Goal: Task Accomplishment & Management: Complete application form

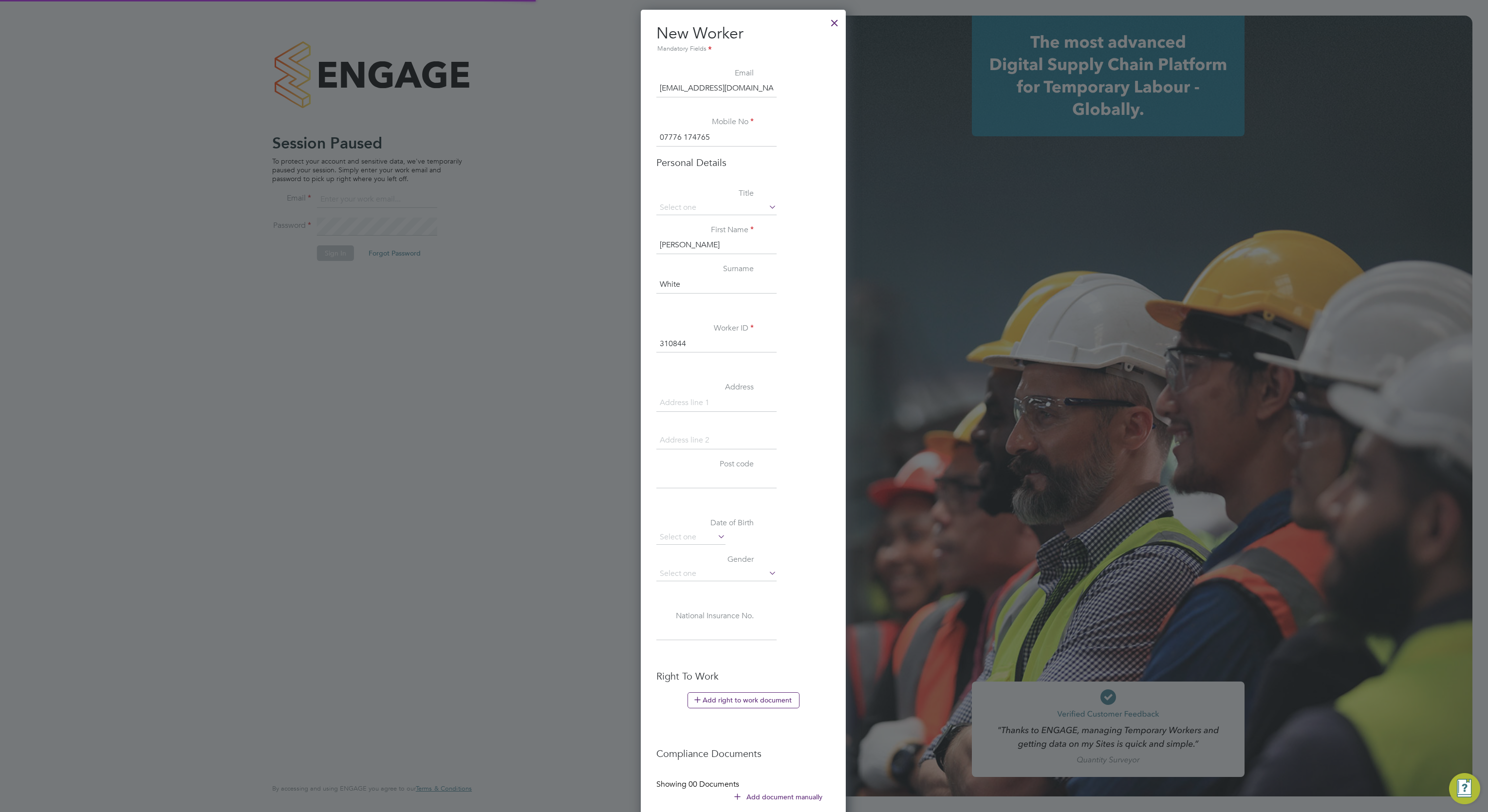
scroll to position [922, 205]
type input "david.blears@buildrec.com"
click at [586, 338] on div at bounding box center [744, 406] width 1488 height 812
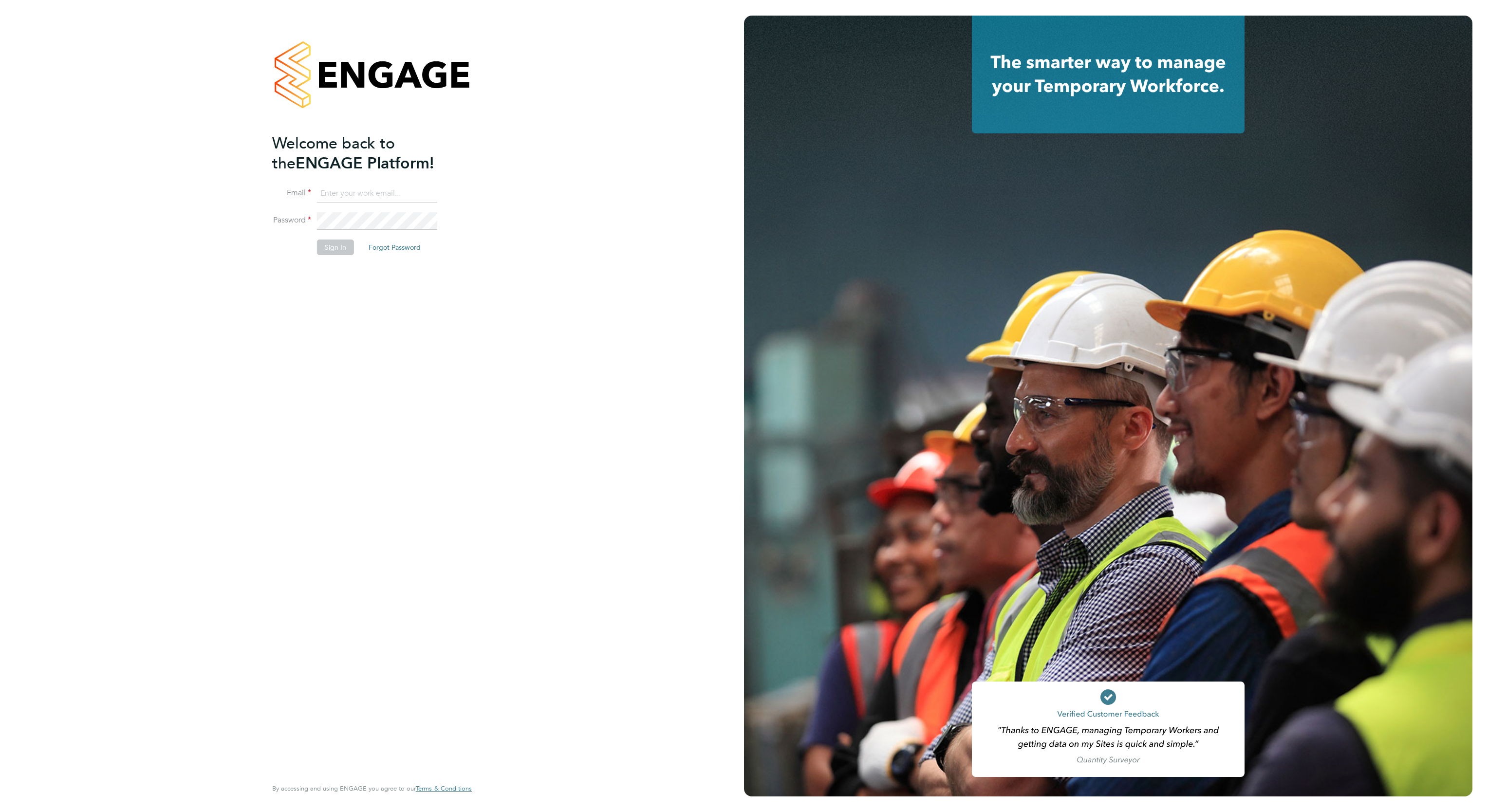
type input "david.blears@buildrec.com"
click at [321, 247] on button "Sign In" at bounding box center [336, 247] width 37 height 15
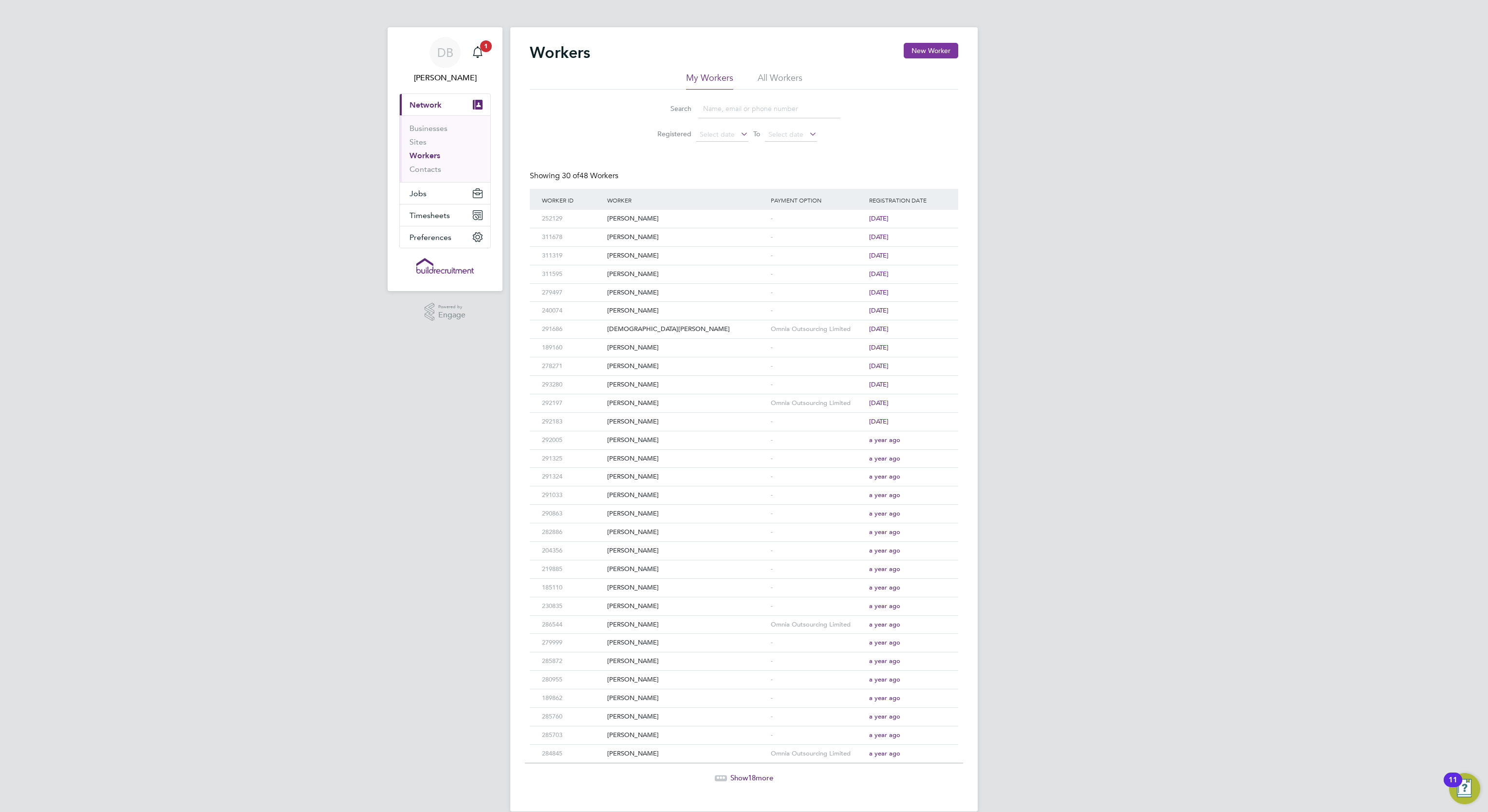
click at [927, 55] on button "New Worker" at bounding box center [931, 50] width 55 height 15
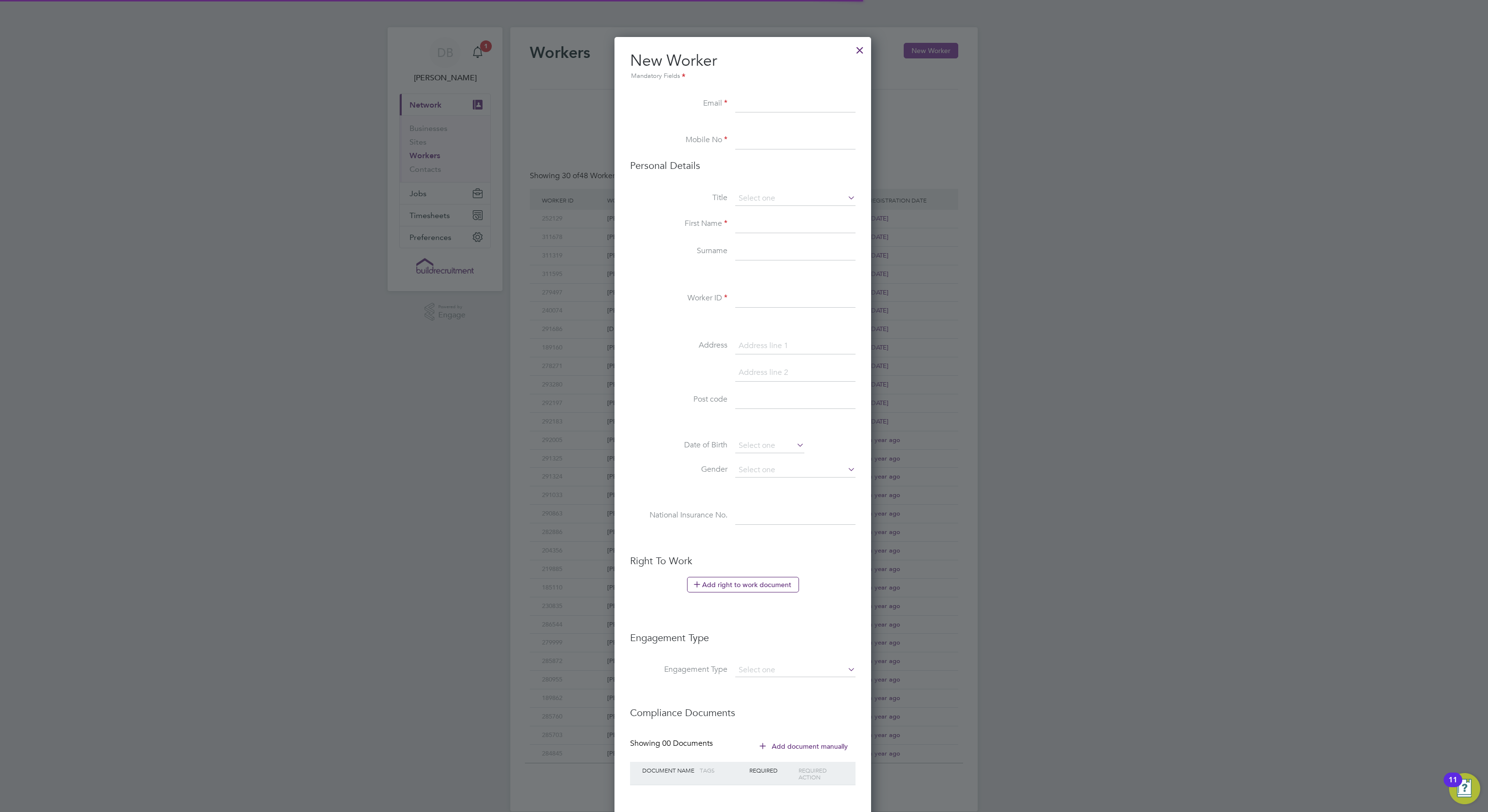
scroll to position [827, 259]
click at [769, 98] on input at bounding box center [796, 104] width 121 height 18
type input "[EMAIL_ADDRESS][DOMAIN_NAME]"
type input "07776 174765"
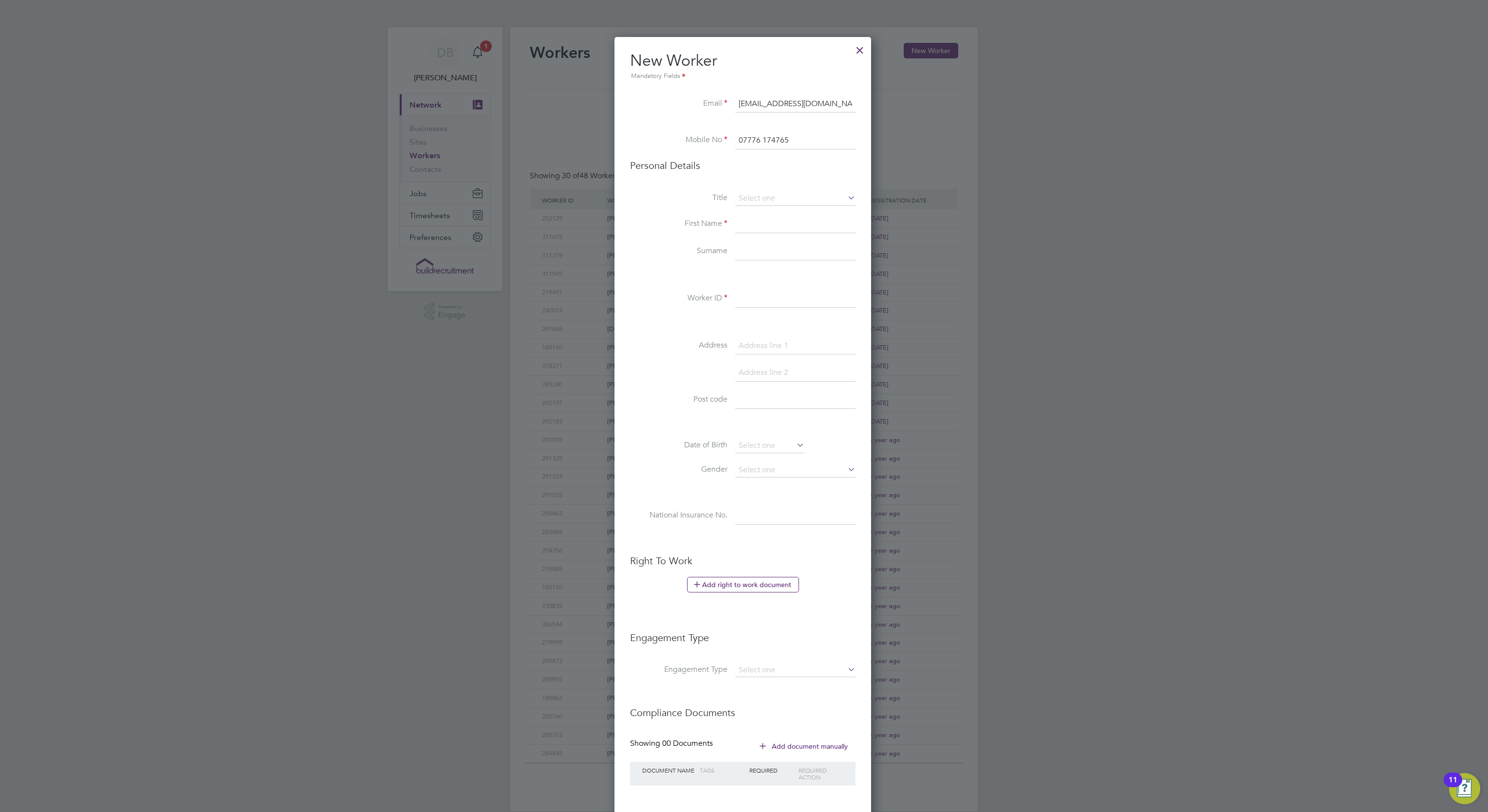
type input "[PERSON_NAME]"
type input "White"
type input "310844"
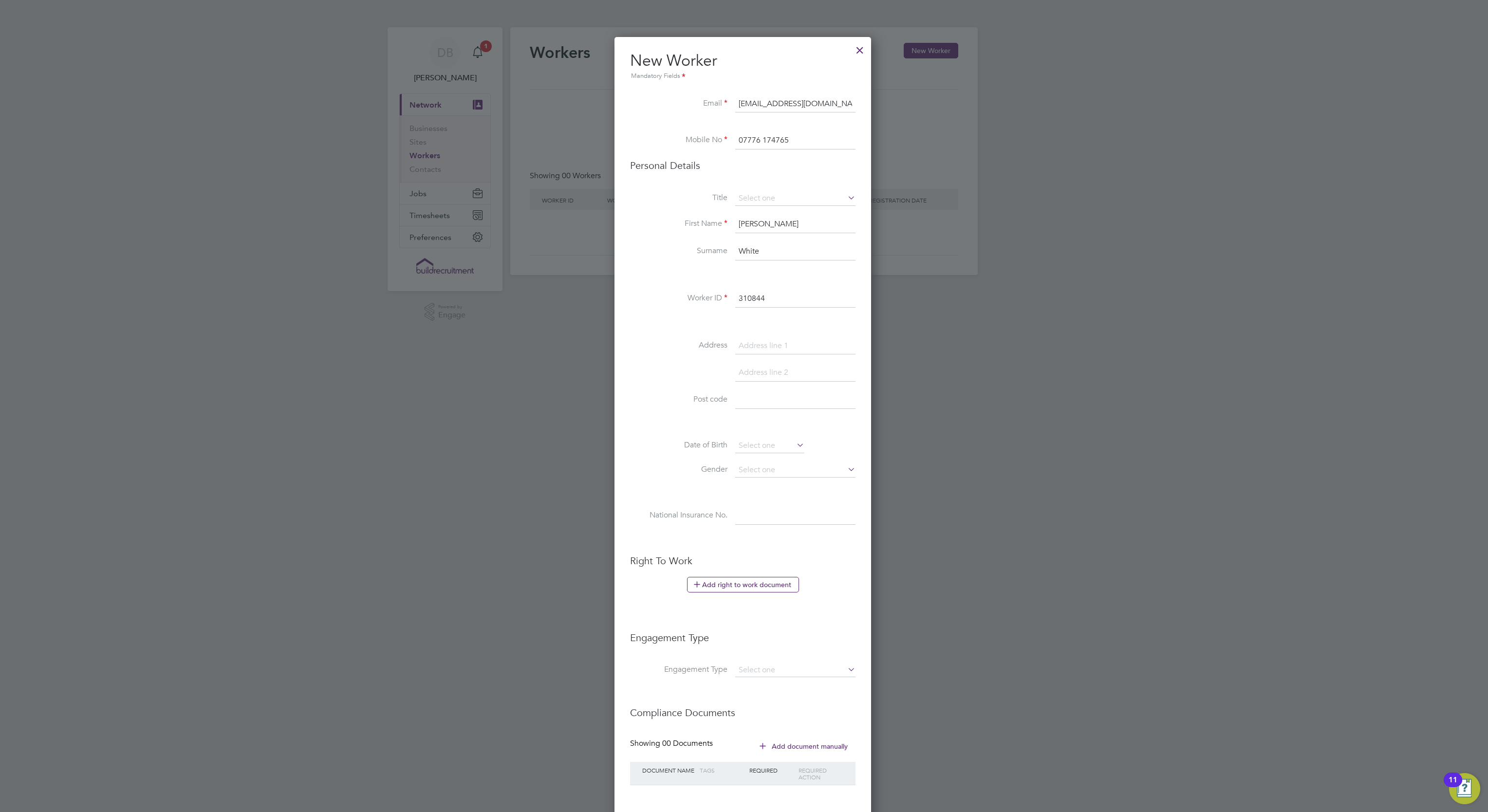
click at [812, 186] on li "Personal Details" at bounding box center [743, 175] width 226 height 32
click at [813, 202] on input at bounding box center [796, 199] width 121 height 15
click at [766, 212] on li "Mr" at bounding box center [795, 213] width 121 height 13
type input "Mr"
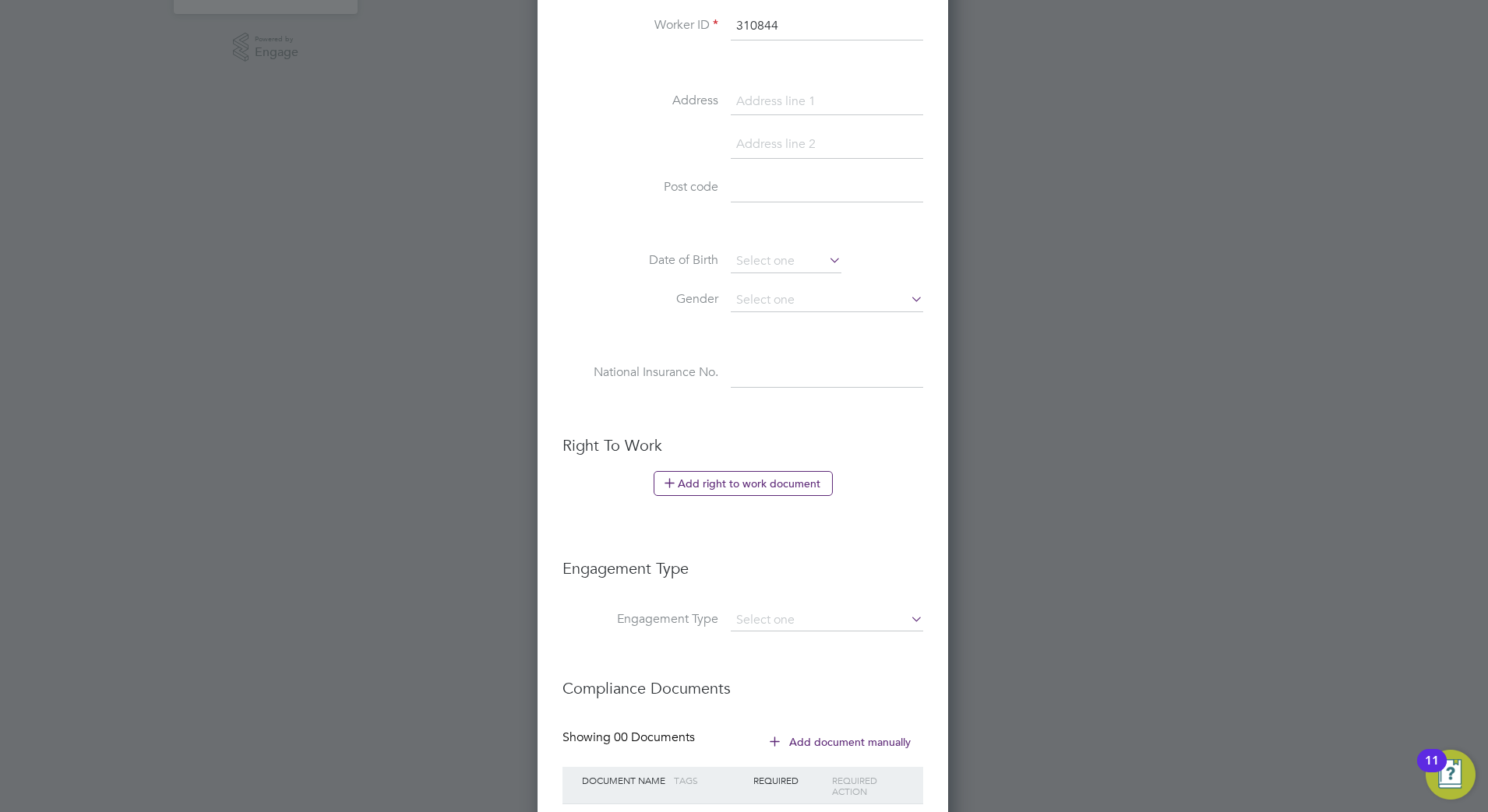
scroll to position [563, 0]
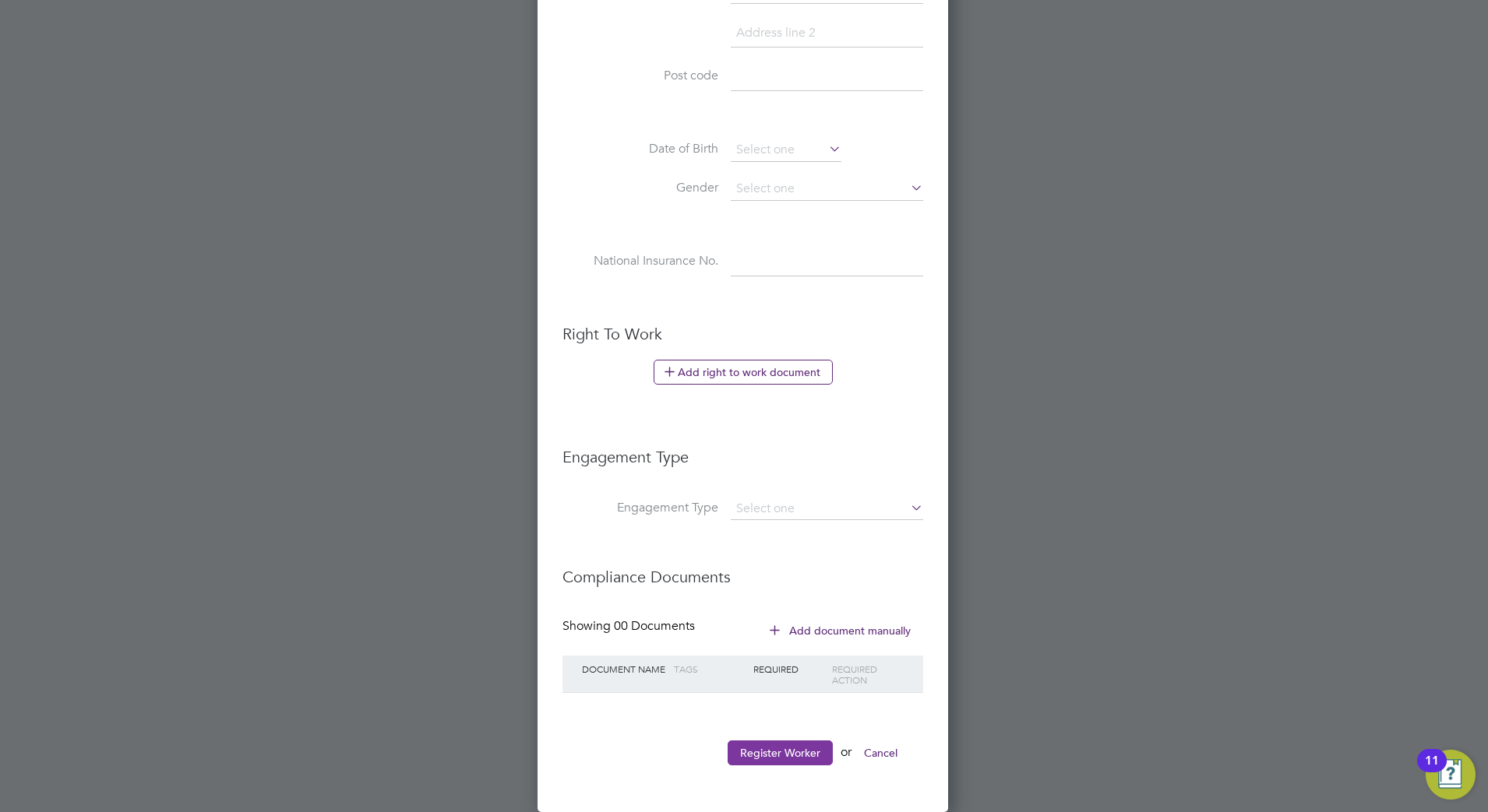
click at [803, 750] on button "Register Worker" at bounding box center [780, 752] width 105 height 25
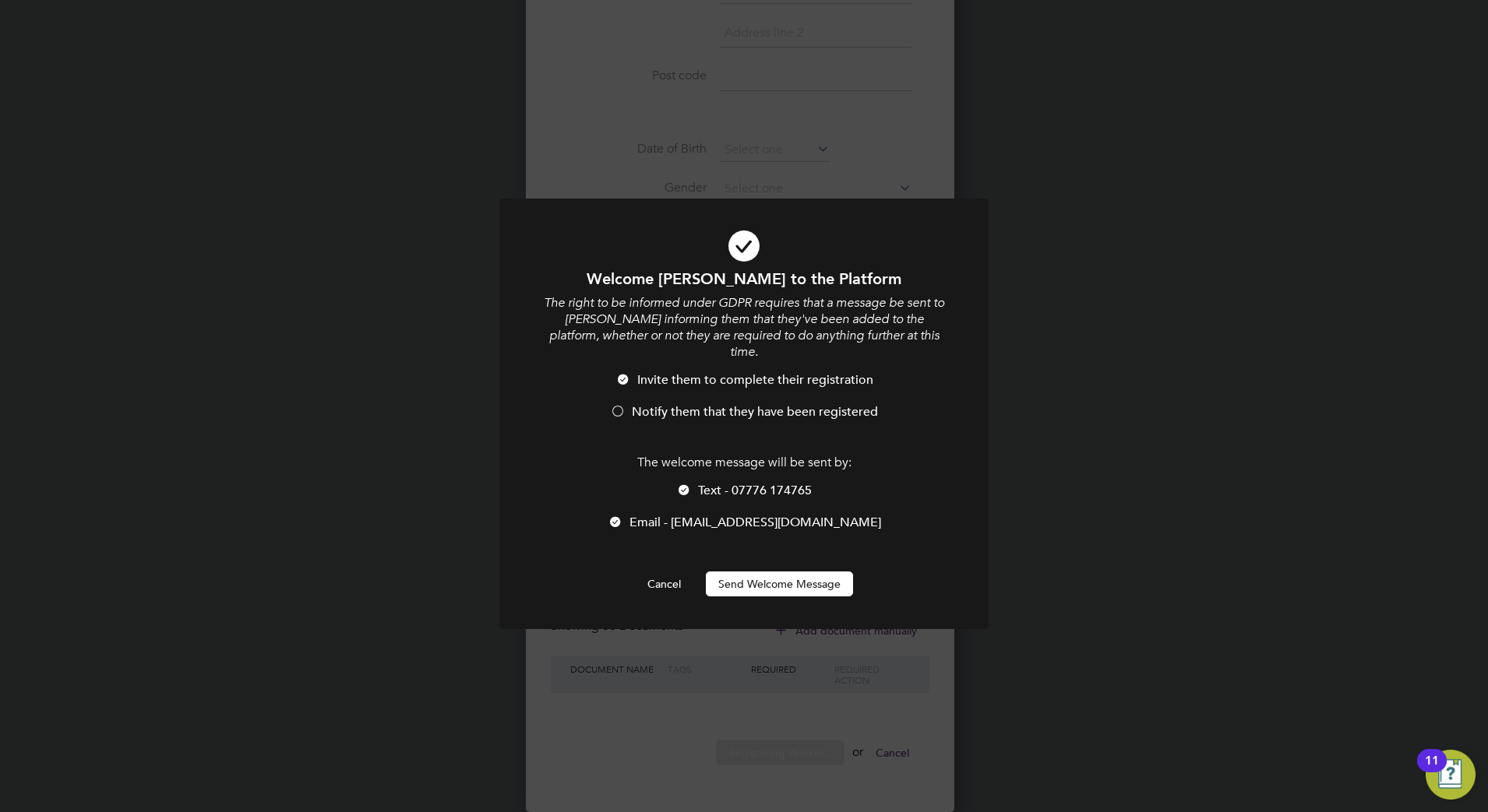
scroll to position [1317, 413]
click at [755, 404] on span "Notify them that they have been registered" at bounding box center [754, 412] width 246 height 16
click at [791, 571] on button "Send Welcome Message" at bounding box center [779, 583] width 148 height 25
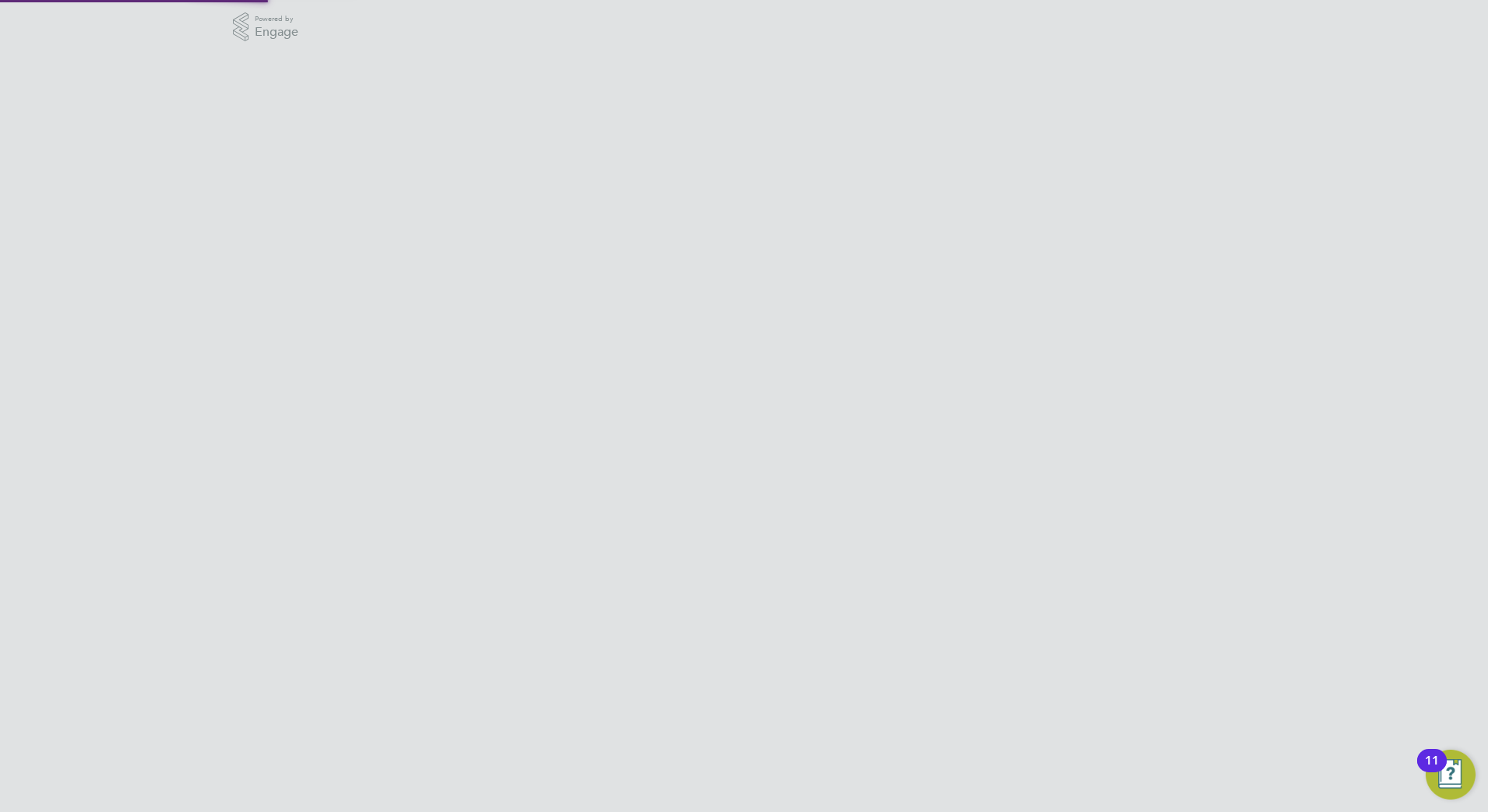
scroll to position [0, 0]
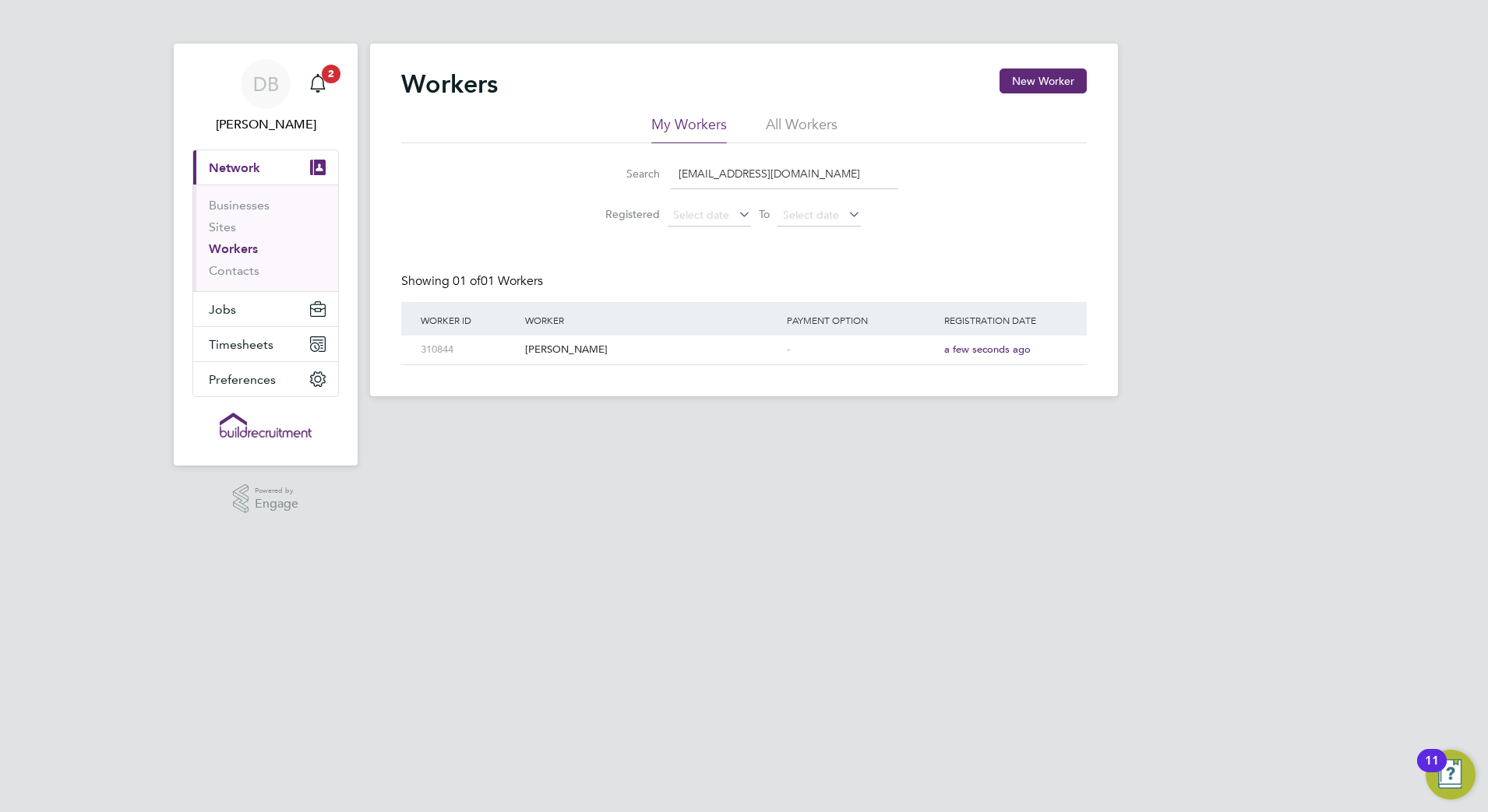
click at [248, 249] on link "Workers" at bounding box center [233, 248] width 49 height 15
click at [229, 310] on span "Jobs" at bounding box center [222, 309] width 28 height 15
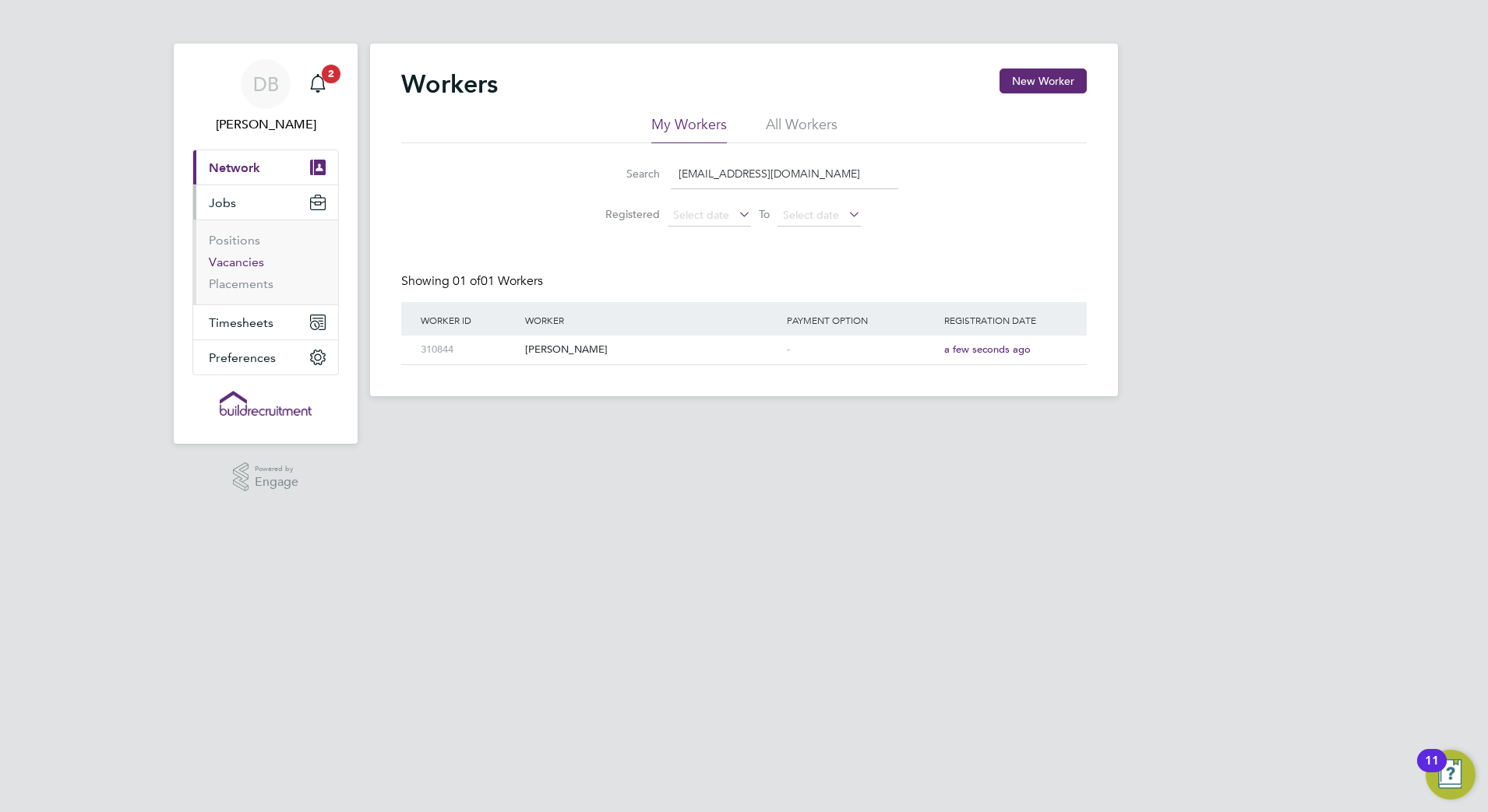
click at [247, 258] on link "Vacancies" at bounding box center [236, 261] width 55 height 15
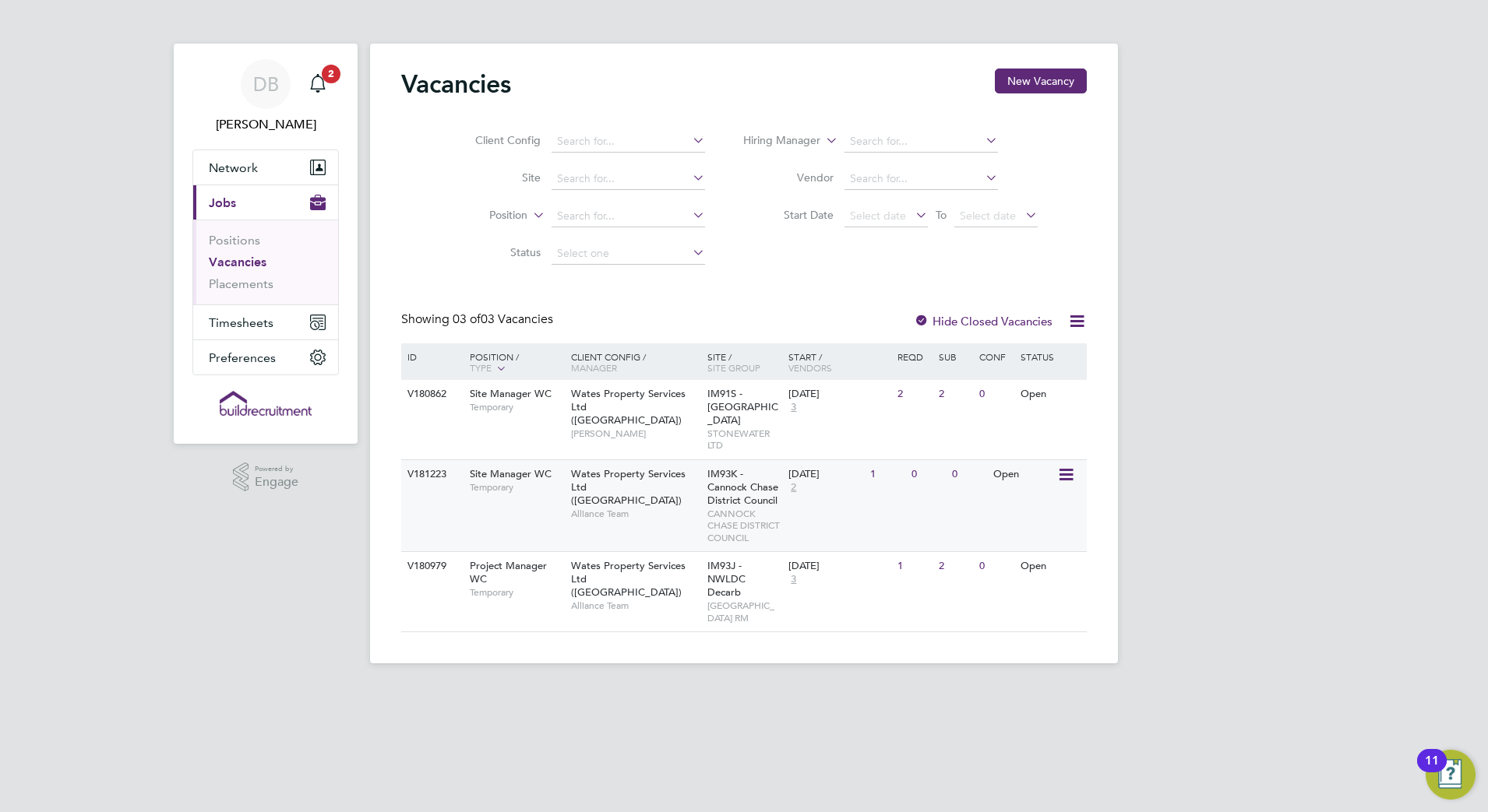
click at [521, 479] on span "Site Manager WC" at bounding box center [510, 473] width 82 height 13
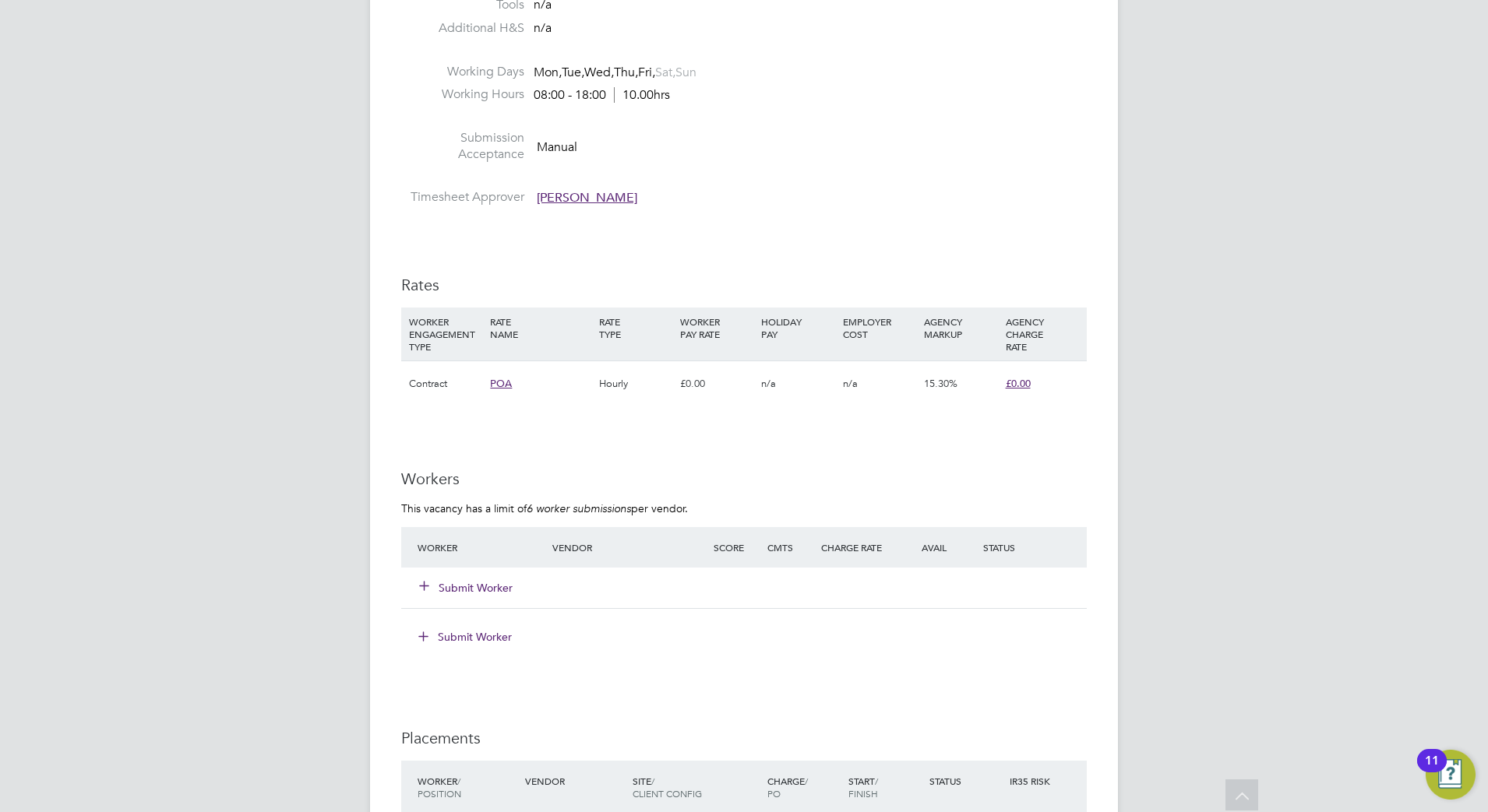
scroll to position [779, 0]
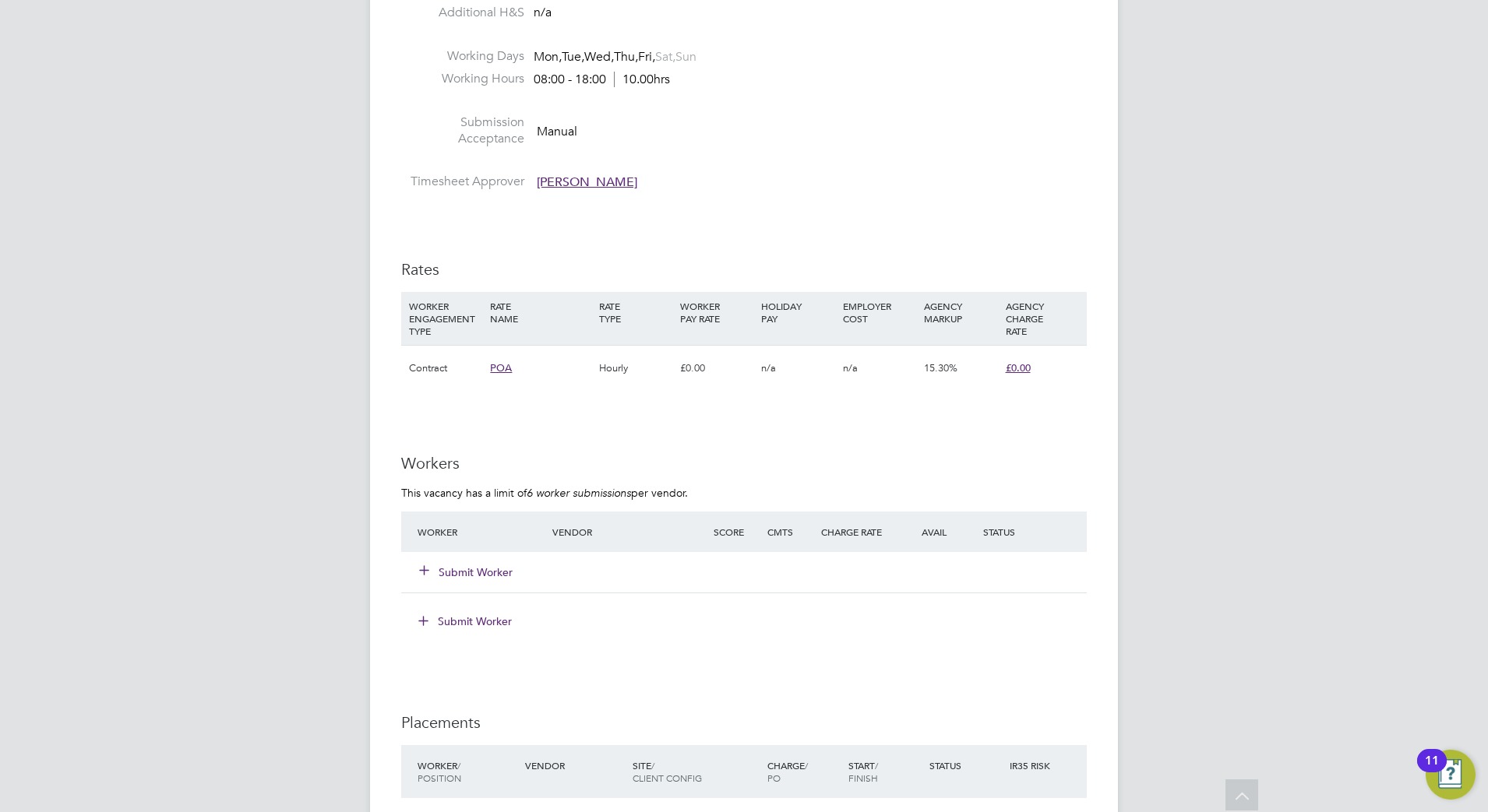
click at [479, 571] on button "Submit Worker" at bounding box center [466, 572] width 93 height 16
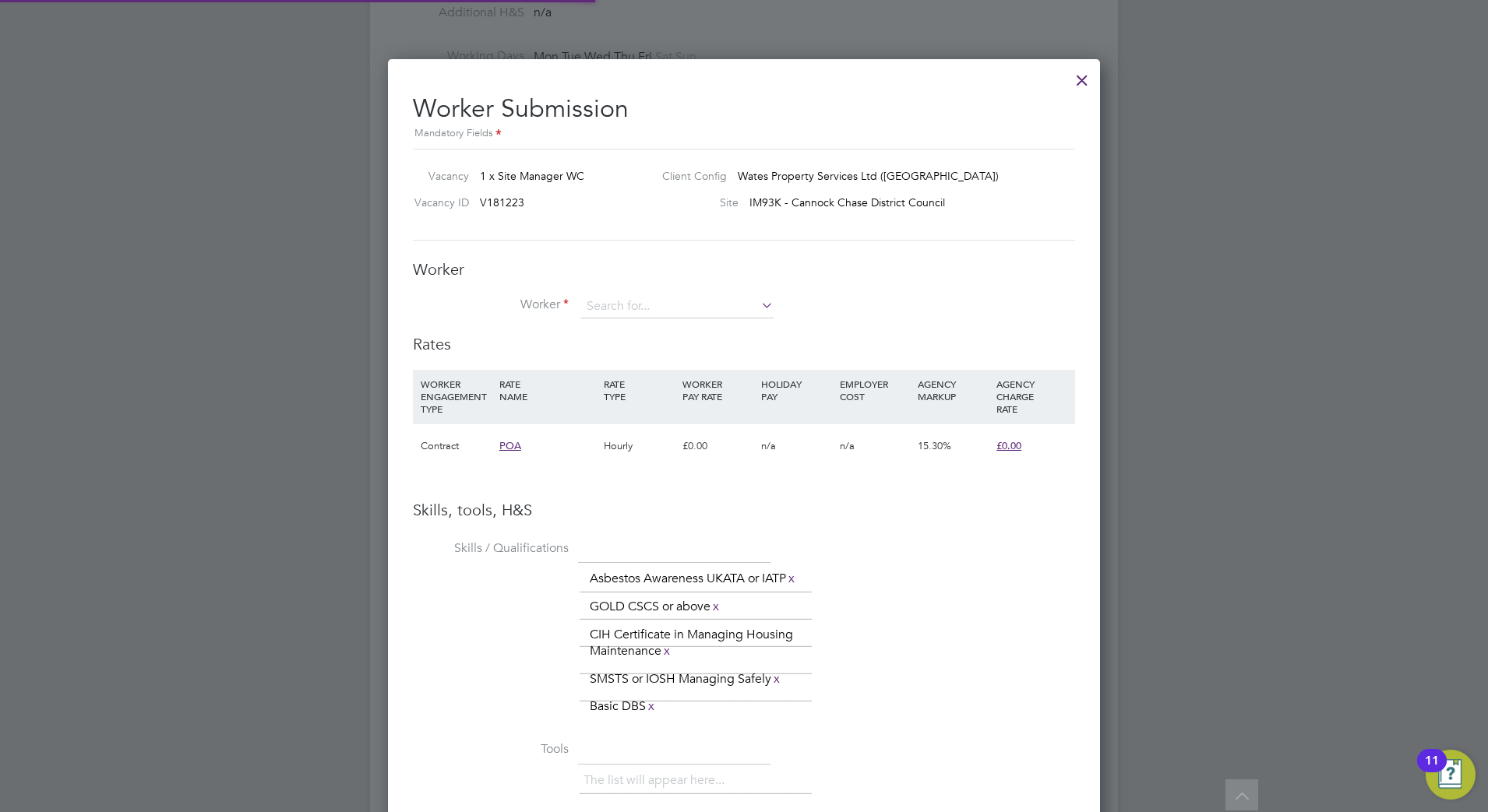
scroll to position [1124, 713]
click at [617, 316] on input at bounding box center [678, 307] width 193 height 24
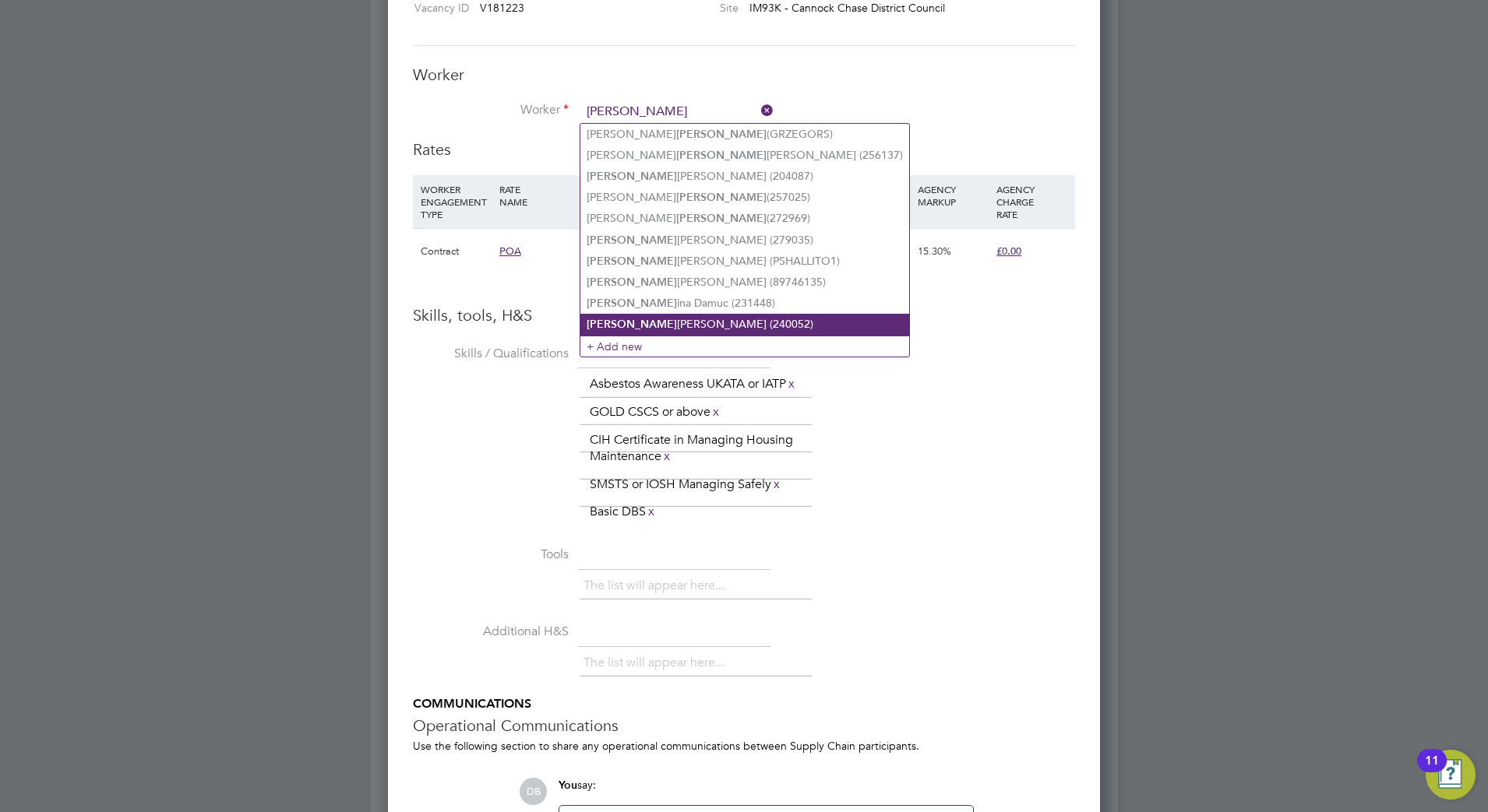
scroll to position [876, 0]
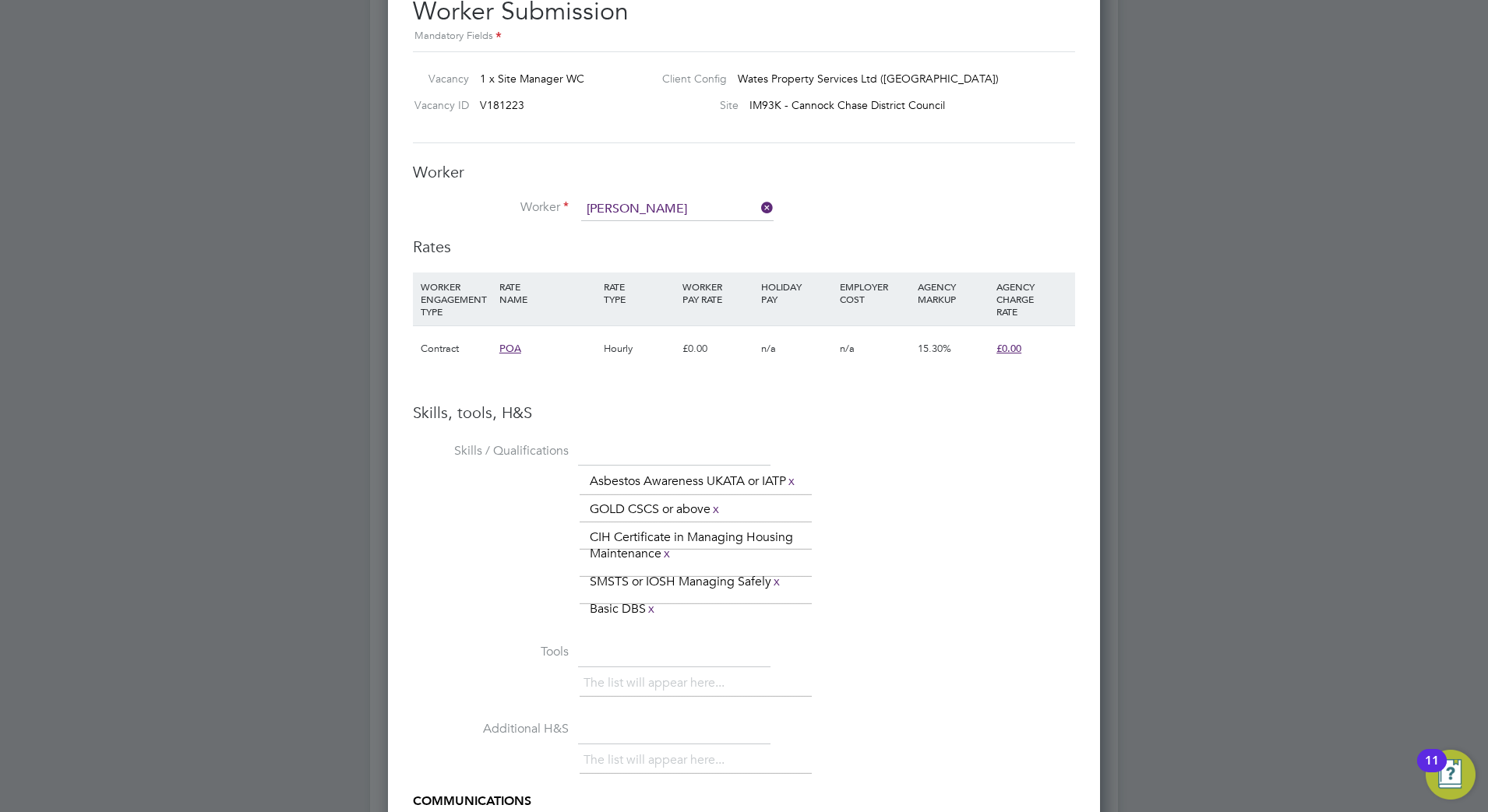
click at [683, 267] on li "Paul W hite (310844)" at bounding box center [706, 273] width 253 height 21
type input "Paul White (310844)"
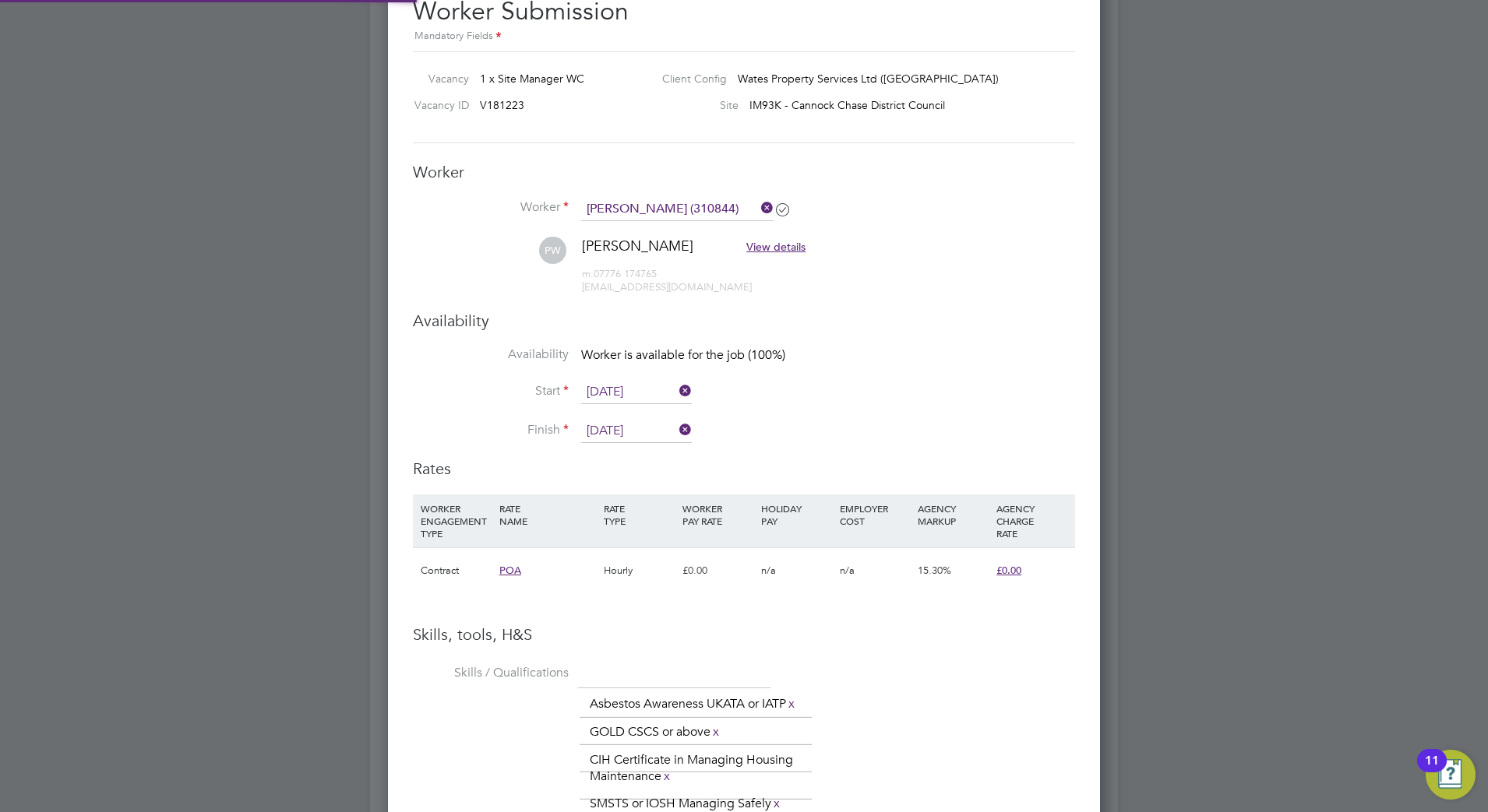
scroll to position [0, 0]
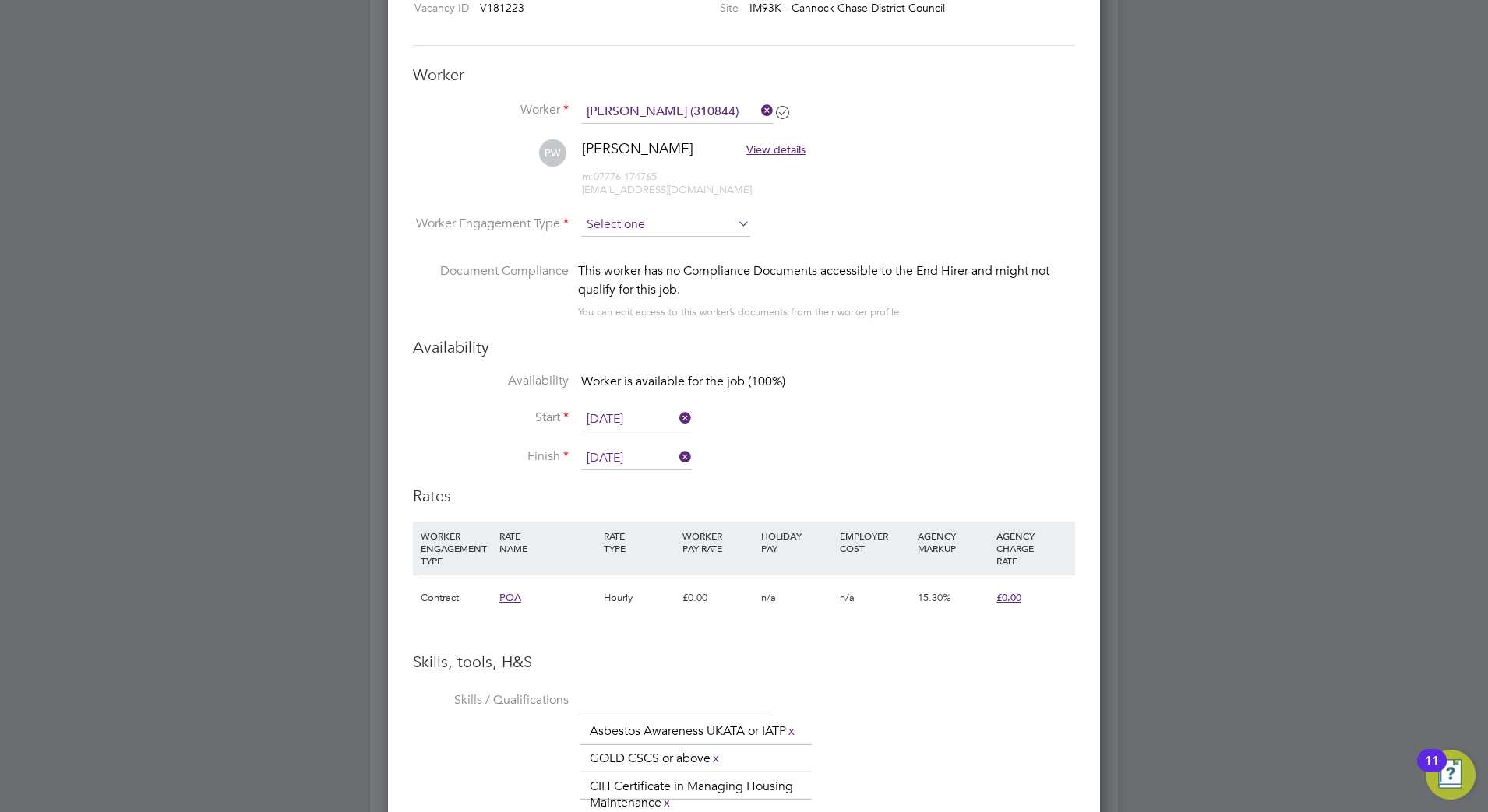
click at [664, 220] on input at bounding box center [666, 225] width 169 height 24
click at [654, 248] on li "Contract" at bounding box center [665, 247] width 170 height 21
type input "Contract"
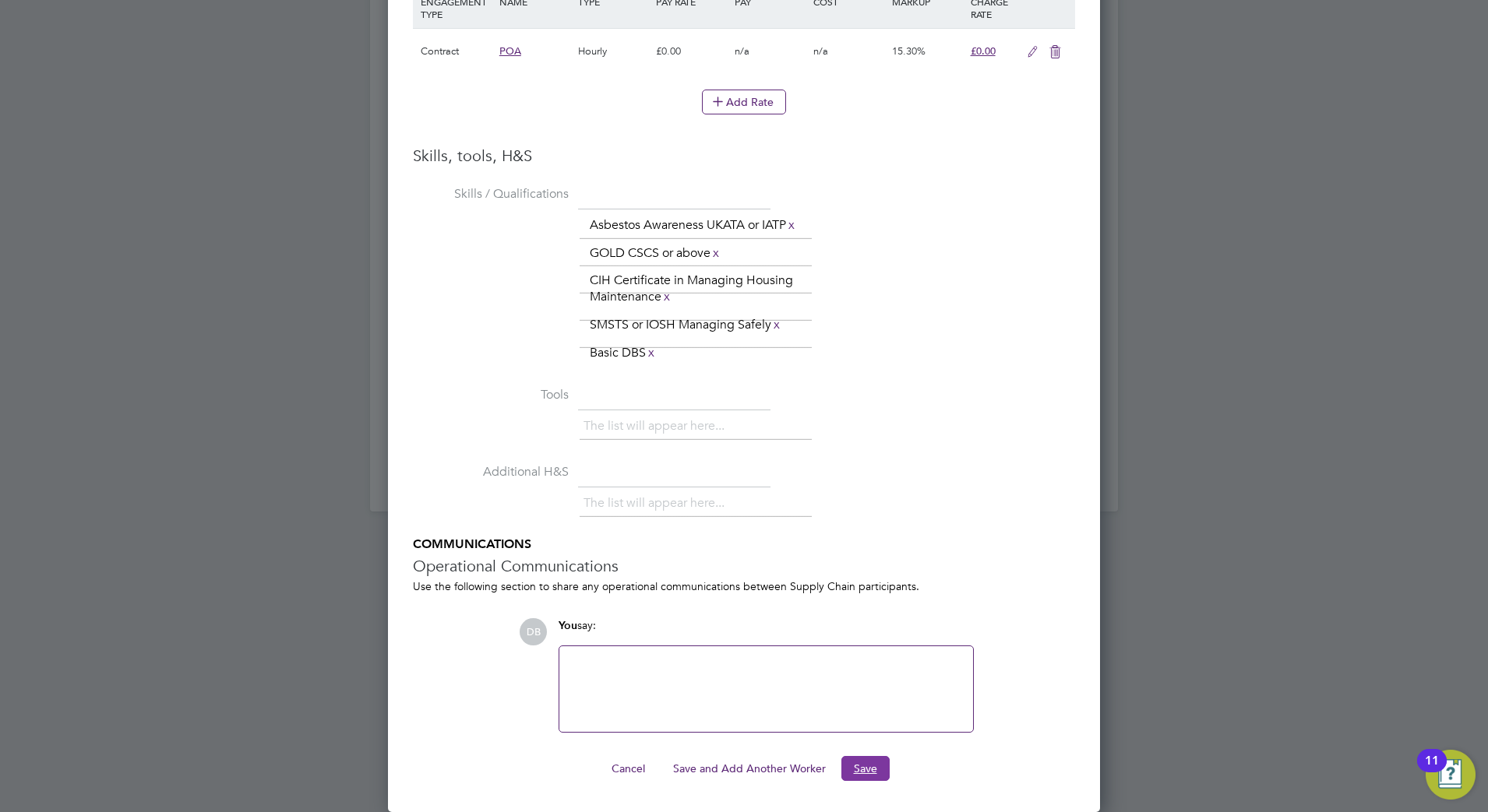
click at [861, 769] on button "Save" at bounding box center [864, 768] width 48 height 25
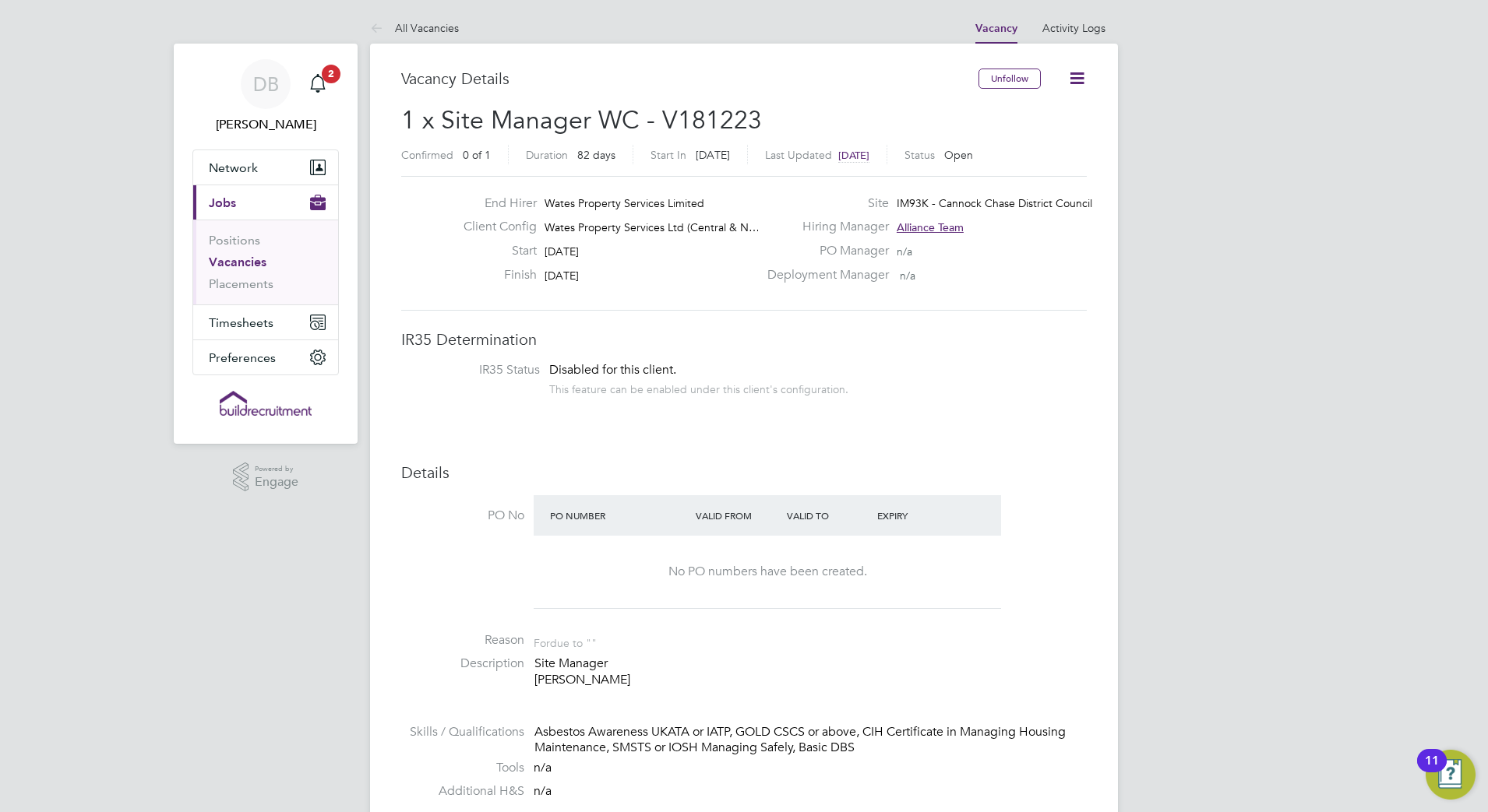
click at [1071, 78] on icon at bounding box center [1077, 79] width 20 height 20
click at [1057, 375] on li "IR35 Status Disabled for this client. This feature can be enabled under this cl…" at bounding box center [744, 380] width 654 height 38
click at [320, 91] on icon "Main navigation" at bounding box center [318, 83] width 19 height 19
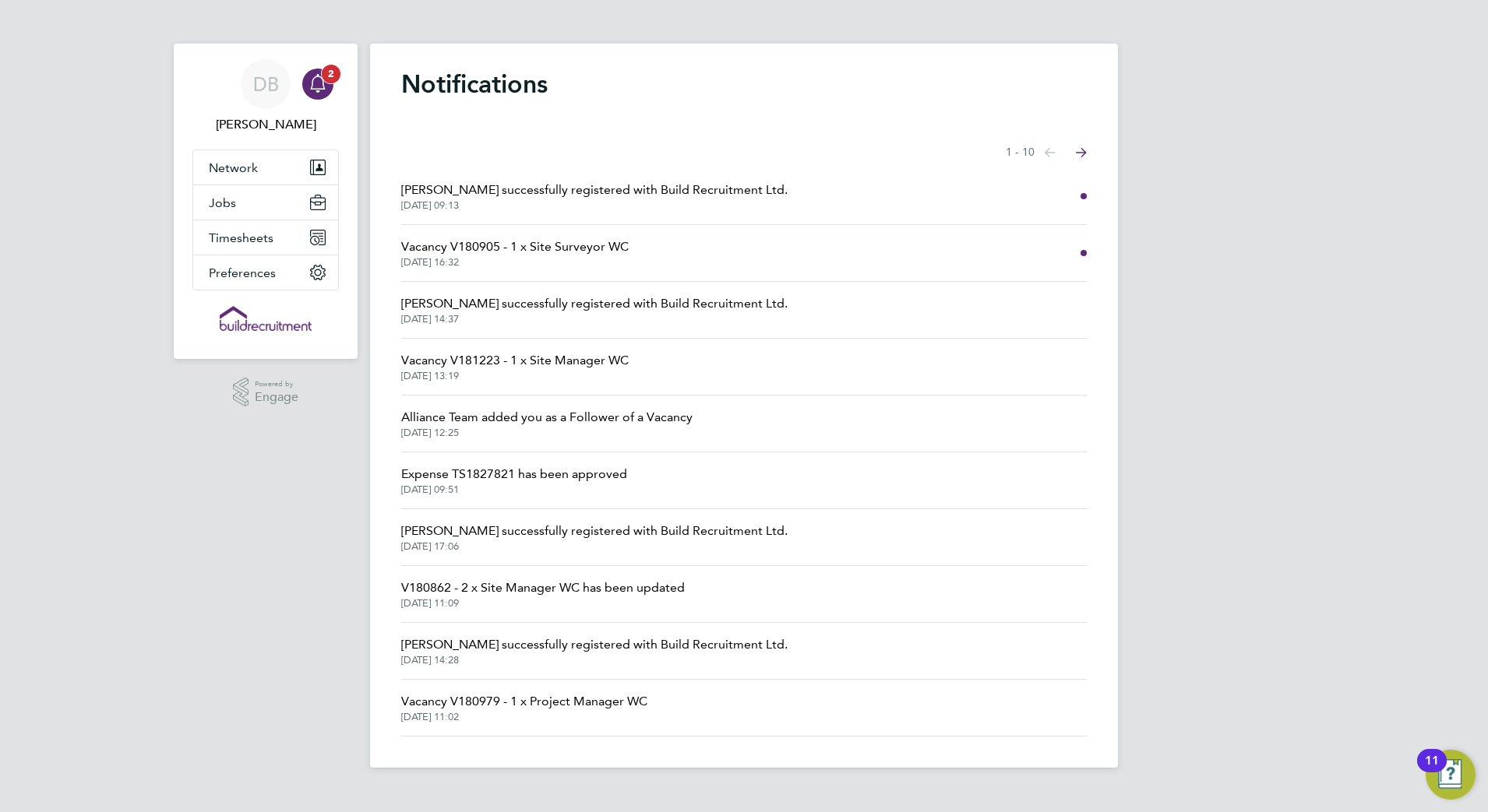
click at [321, 85] on icon "Main navigation" at bounding box center [318, 83] width 19 height 19
click at [317, 66] on link "Notifications 2" at bounding box center [318, 84] width 31 height 50
